Goal: Check status: Check status

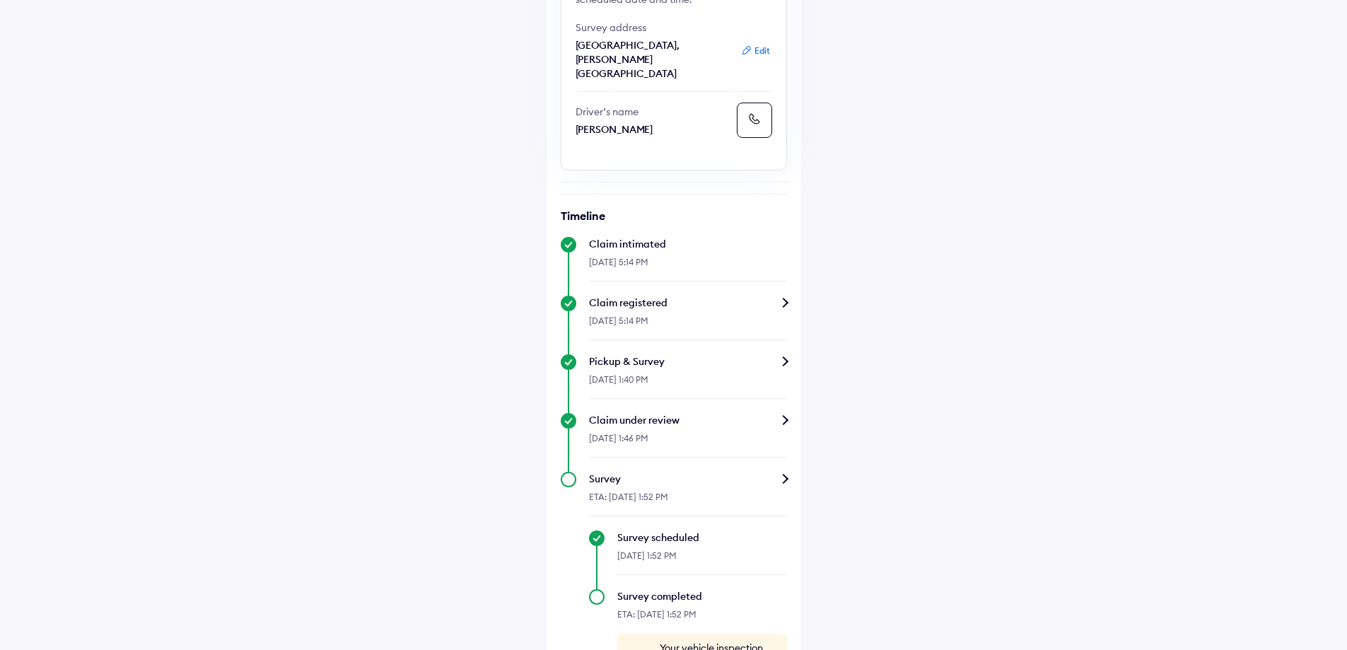
scroll to position [280, 0]
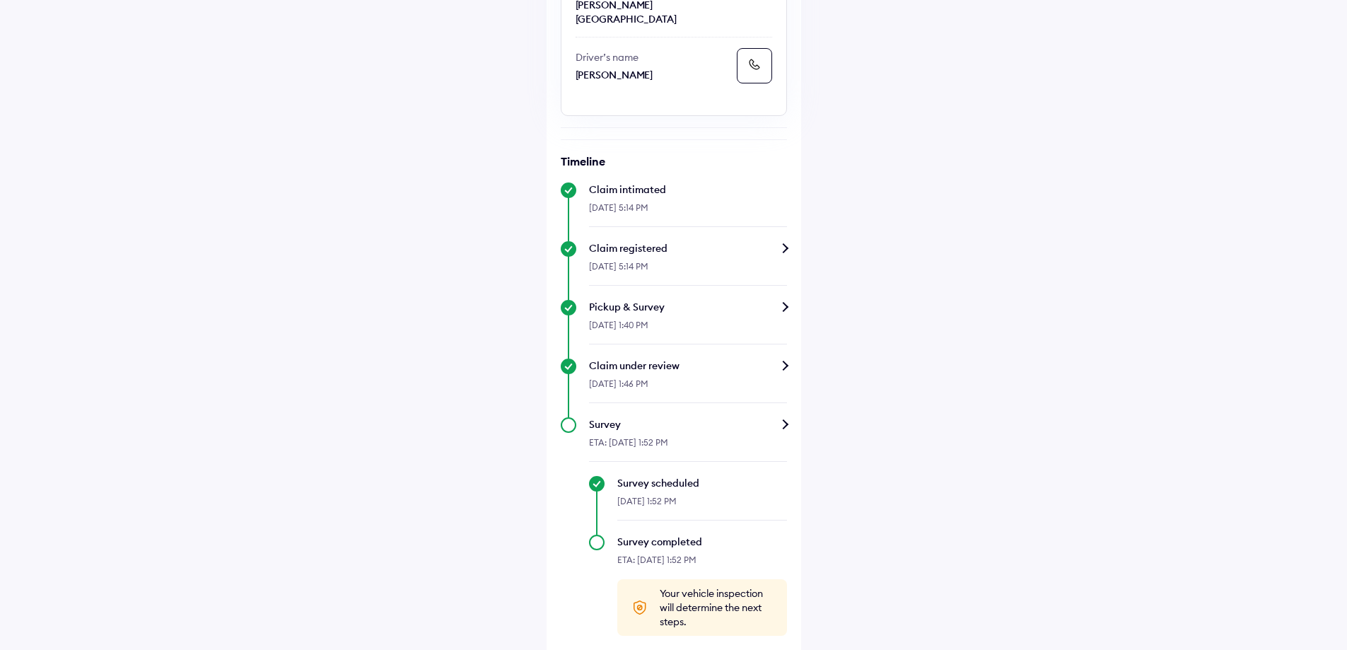
click at [785, 417] on div "Survey" at bounding box center [688, 424] width 198 height 14
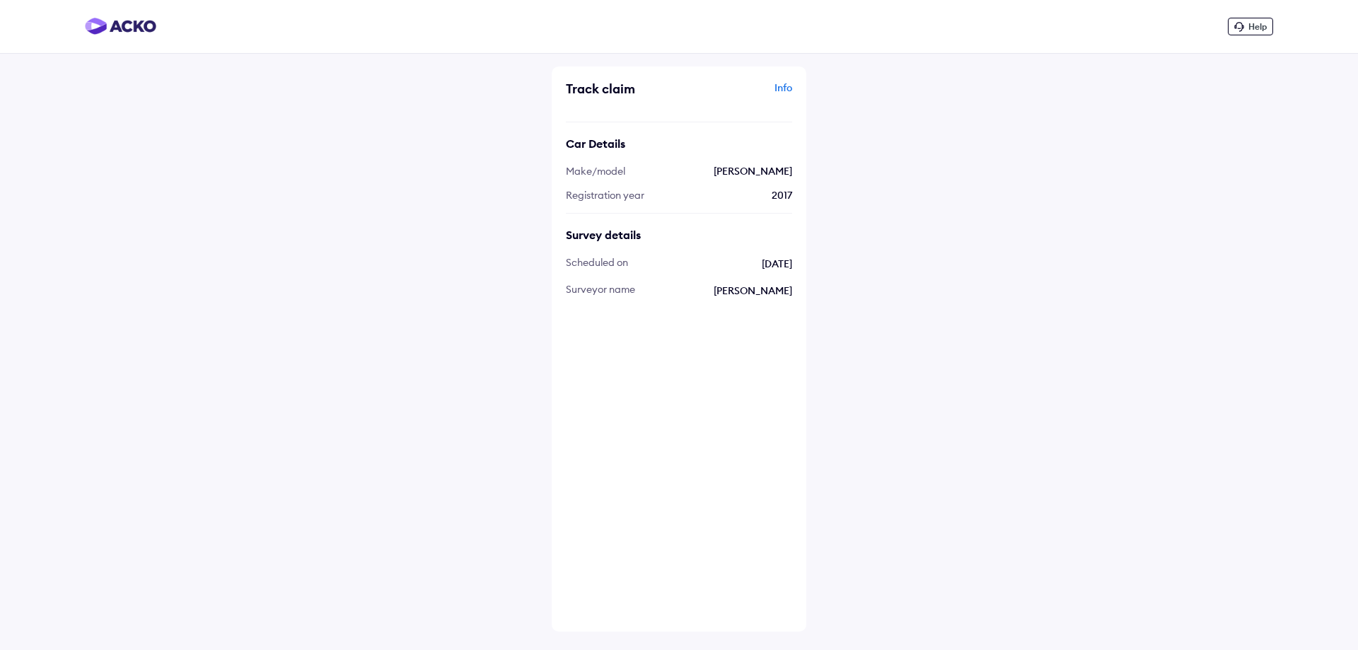
click at [781, 91] on div "Info" at bounding box center [737, 94] width 110 height 27
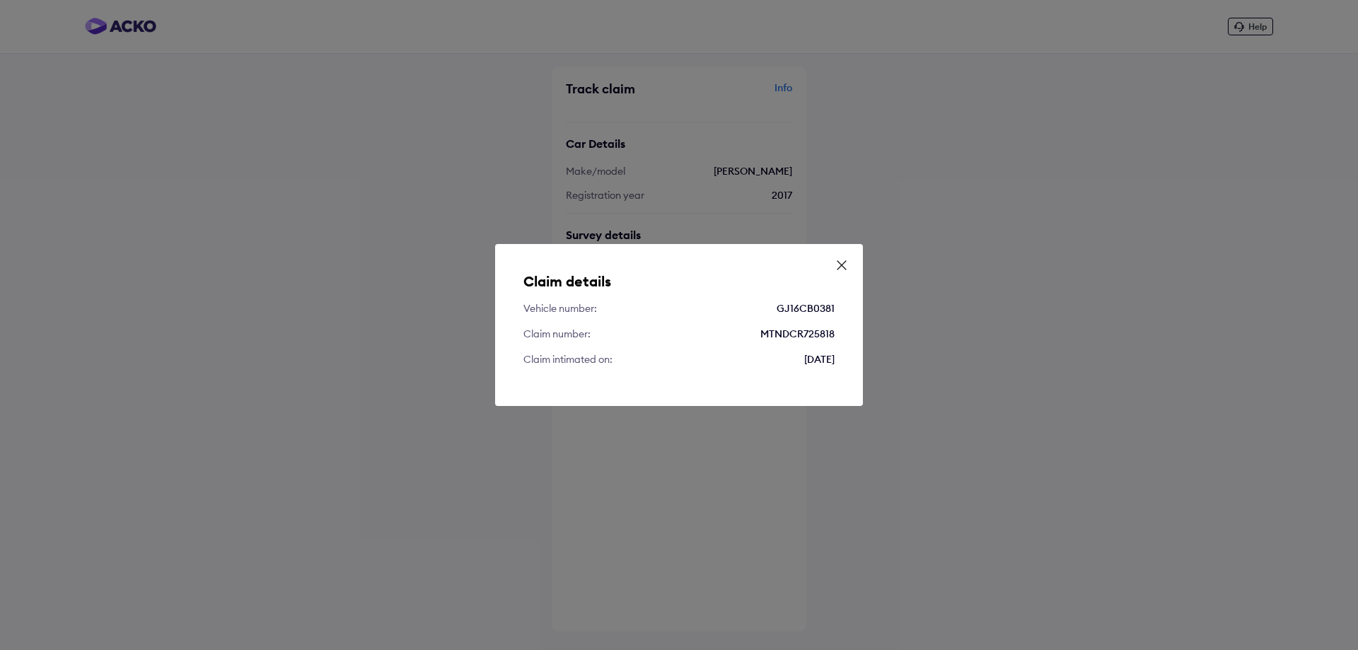
click at [848, 262] on icon at bounding box center [841, 265] width 14 height 14
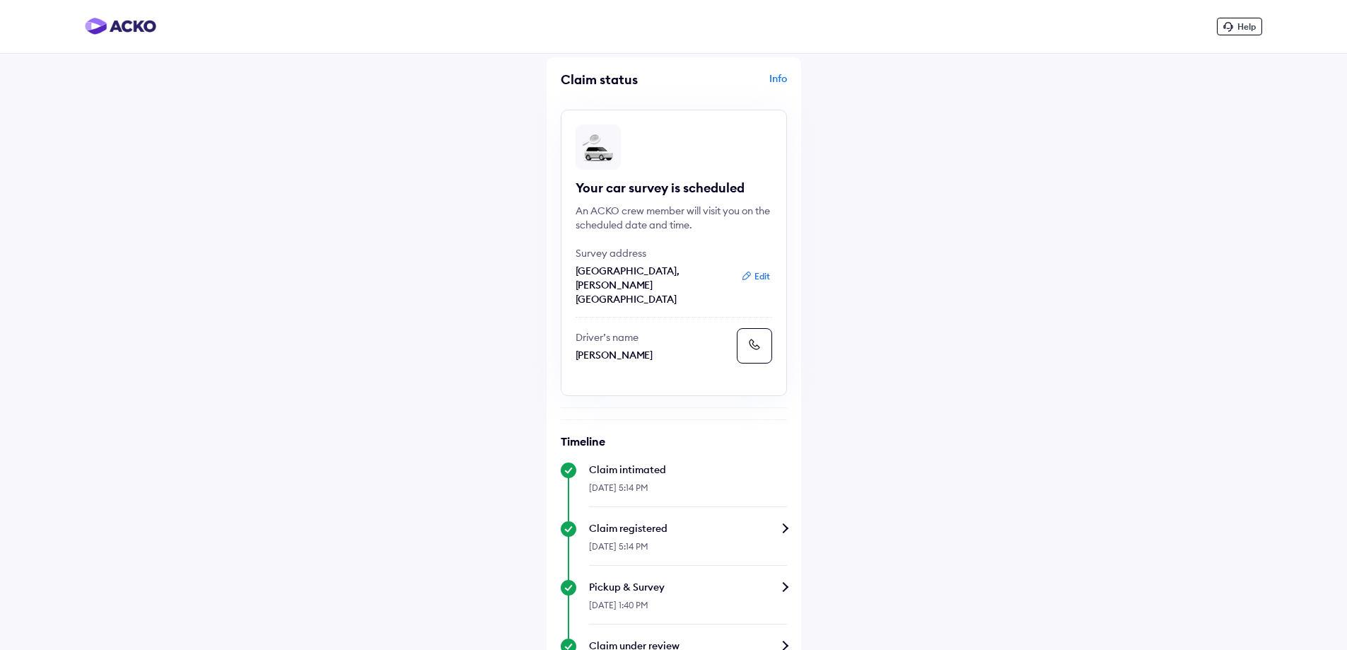
scroll to position [280, 0]
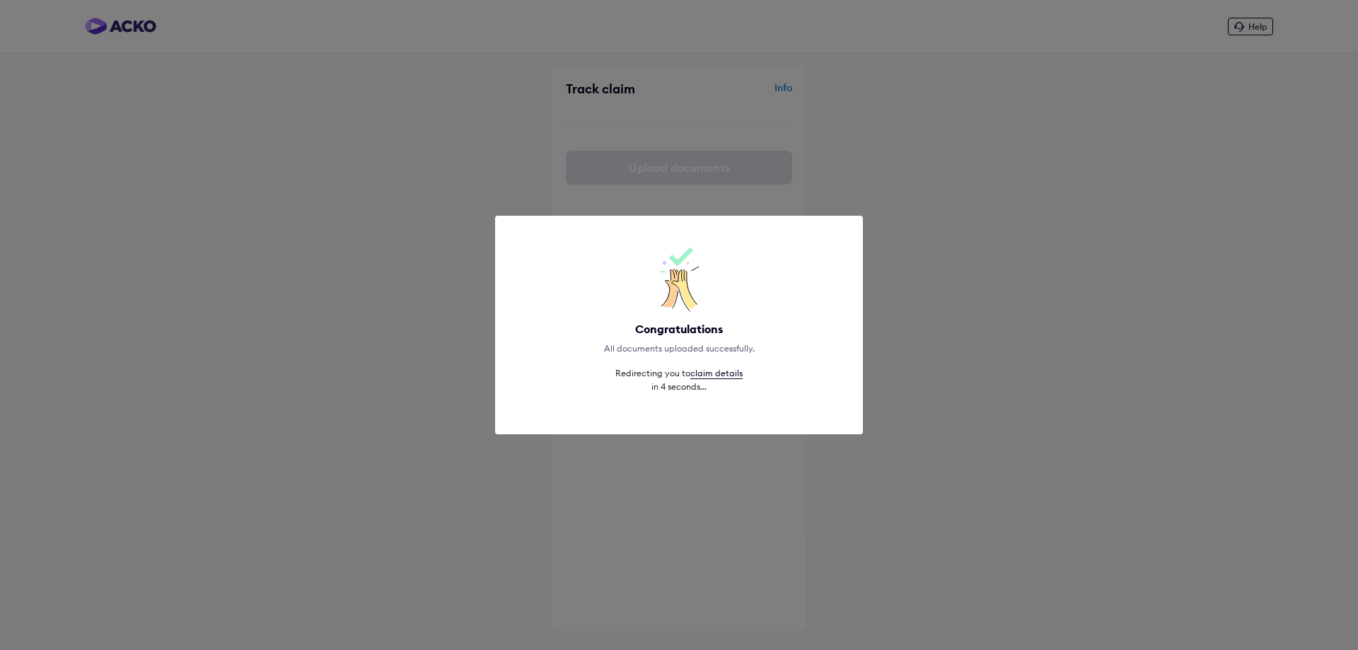
click at [632, 172] on div "Congratulations All documents uploaded successfully. Redirecting you to claim d…" at bounding box center [679, 325] width 1358 height 650
click at [719, 371] on link "claim details" at bounding box center [716, 373] width 52 height 11
